Goal: Understand process/instructions: Learn about a topic

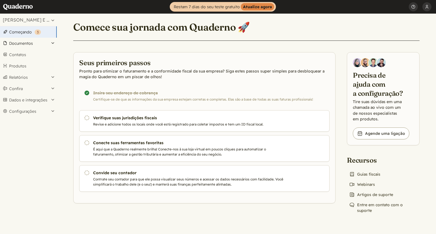
click at [37, 44] on button "Documentos" at bounding box center [28, 43] width 57 height 11
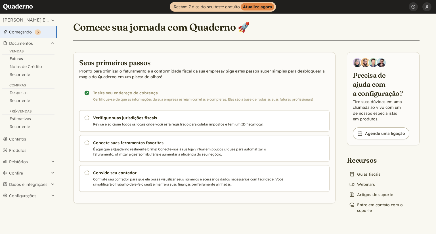
click at [18, 58] on font "Faturas" at bounding box center [16, 58] width 13 height 5
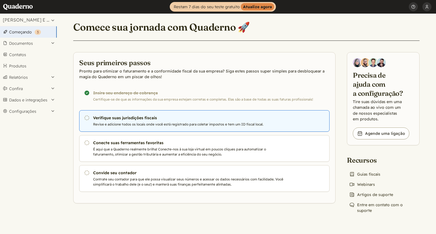
click at [154, 120] on h3 "Verifique suas jurisdições fiscais" at bounding box center [190, 118] width 194 height 6
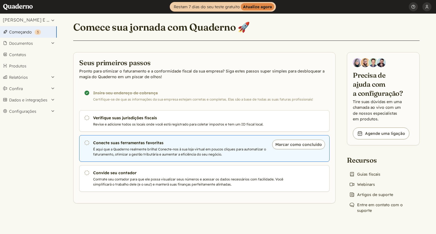
click at [191, 151] on p "É aqui que a Quaderno realmente brilha! Conecte-nos à sua loja virtual em pouco…" at bounding box center [190, 152] width 194 height 10
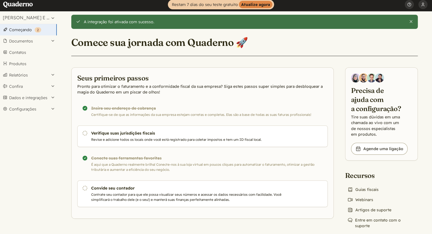
scroll to position [9, 0]
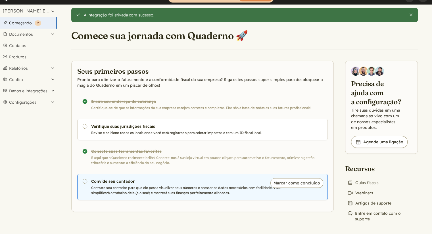
click at [157, 190] on p "Contrate seu contador para que ele possa visualizar seus números e acessar os d…" at bounding box center [188, 191] width 194 height 10
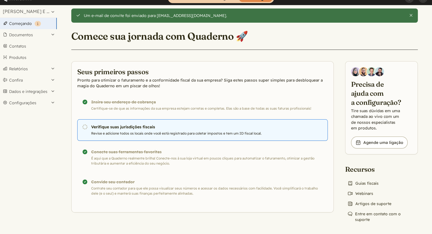
scroll to position [9, 0]
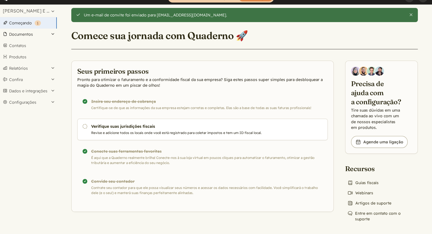
click at [27, 34] on font "Documentos" at bounding box center [21, 34] width 24 height 5
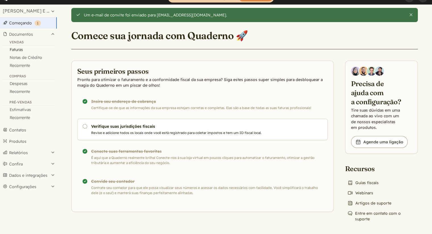
click at [21, 51] on font "Faturas" at bounding box center [16, 49] width 13 height 5
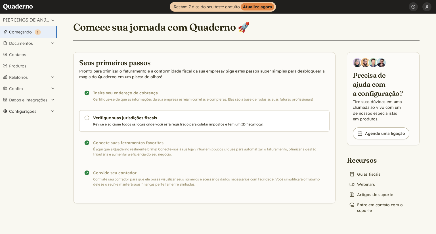
click at [16, 111] on font "Configurações" at bounding box center [22, 111] width 27 height 5
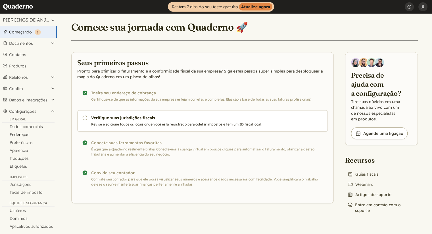
click at [25, 135] on font "Endereços" at bounding box center [20, 134] width 20 height 5
